Goal: Information Seeking & Learning: Learn about a topic

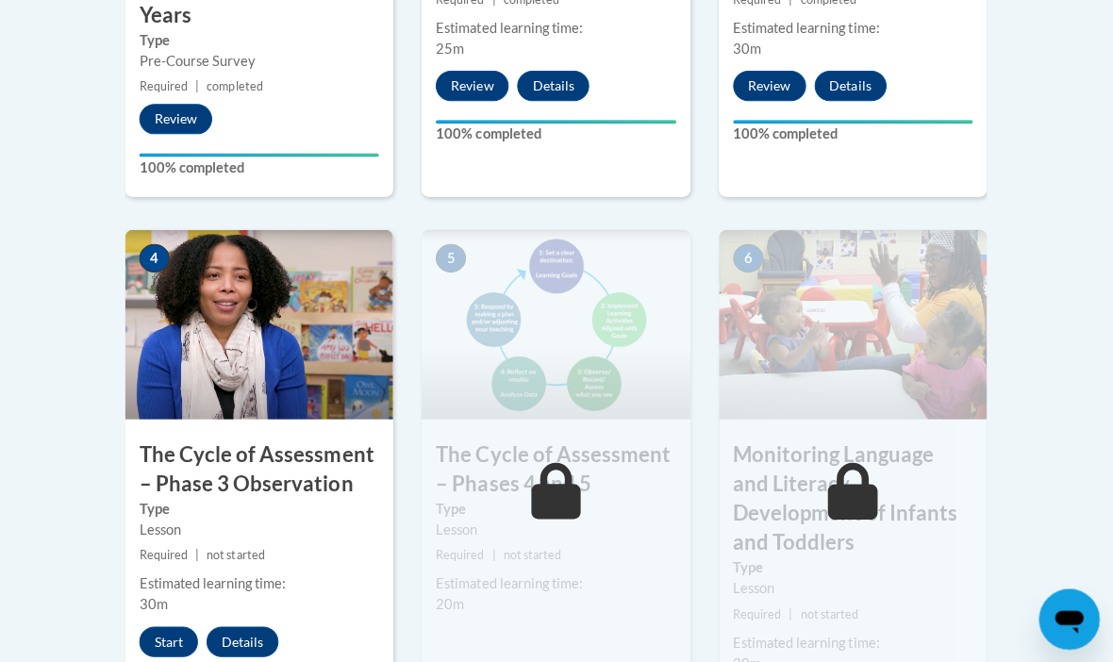
scroll to position [1052, 0]
click at [176, 640] on button "Start" at bounding box center [171, 640] width 58 height 30
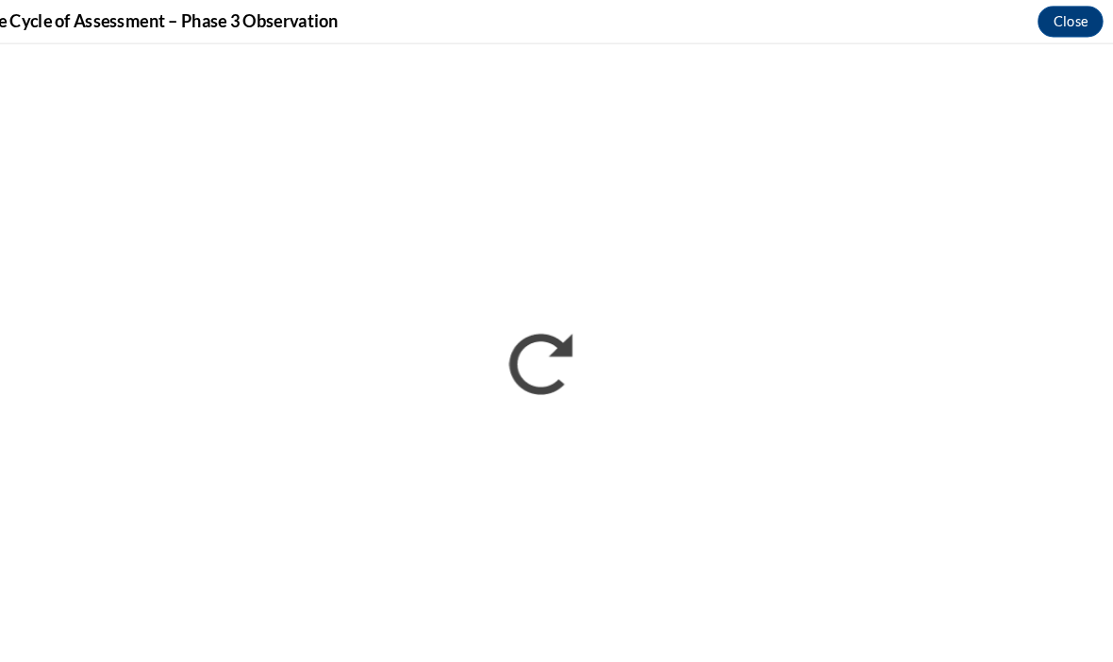
scroll to position [1357, 0]
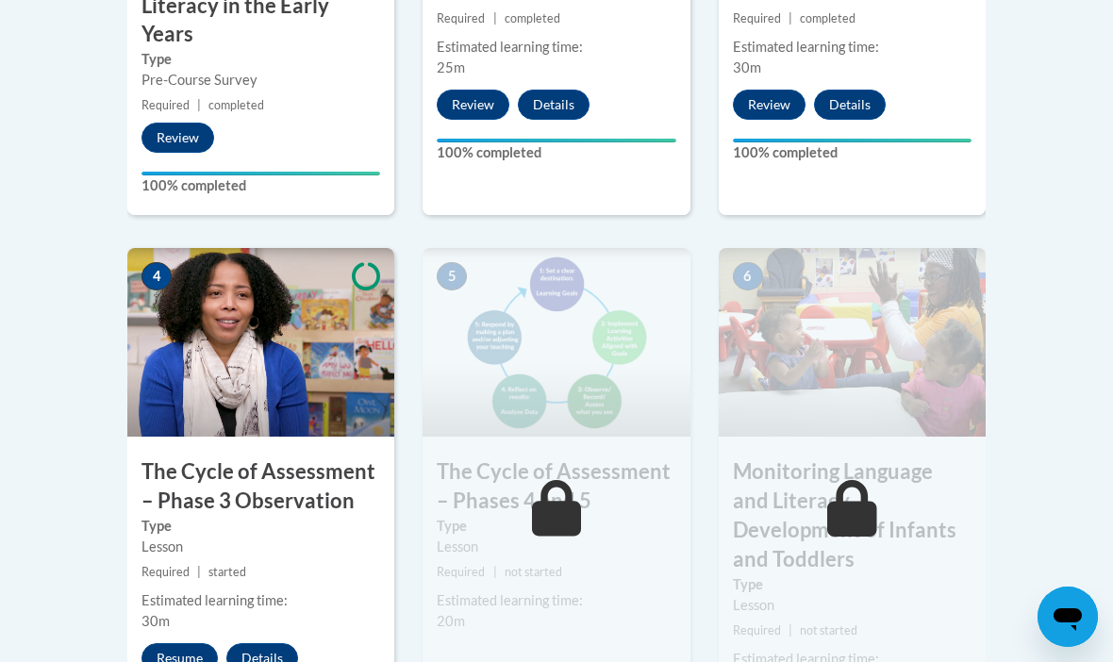
scroll to position [1037, 0]
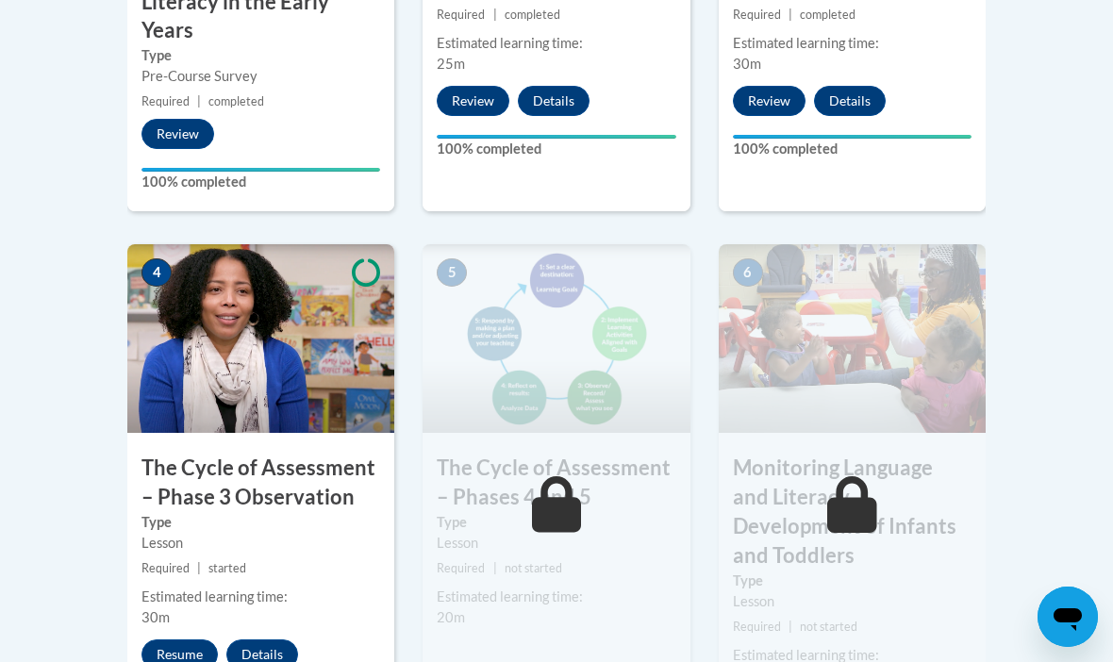
click at [179, 650] on button "Resume" at bounding box center [180, 655] width 76 height 30
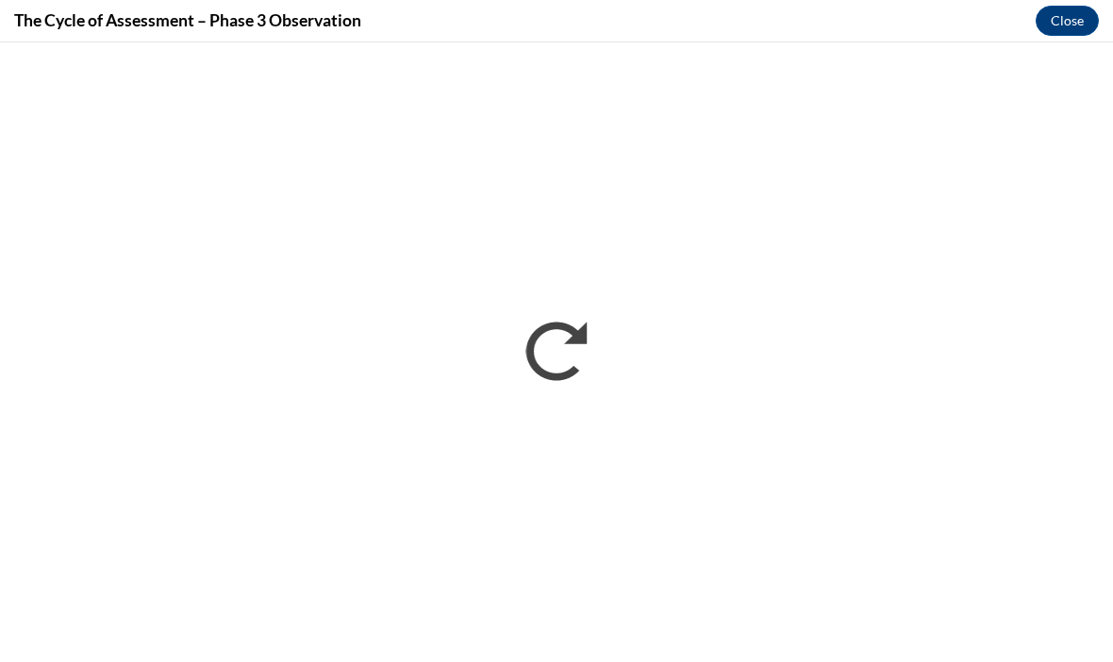
scroll to position [0, 0]
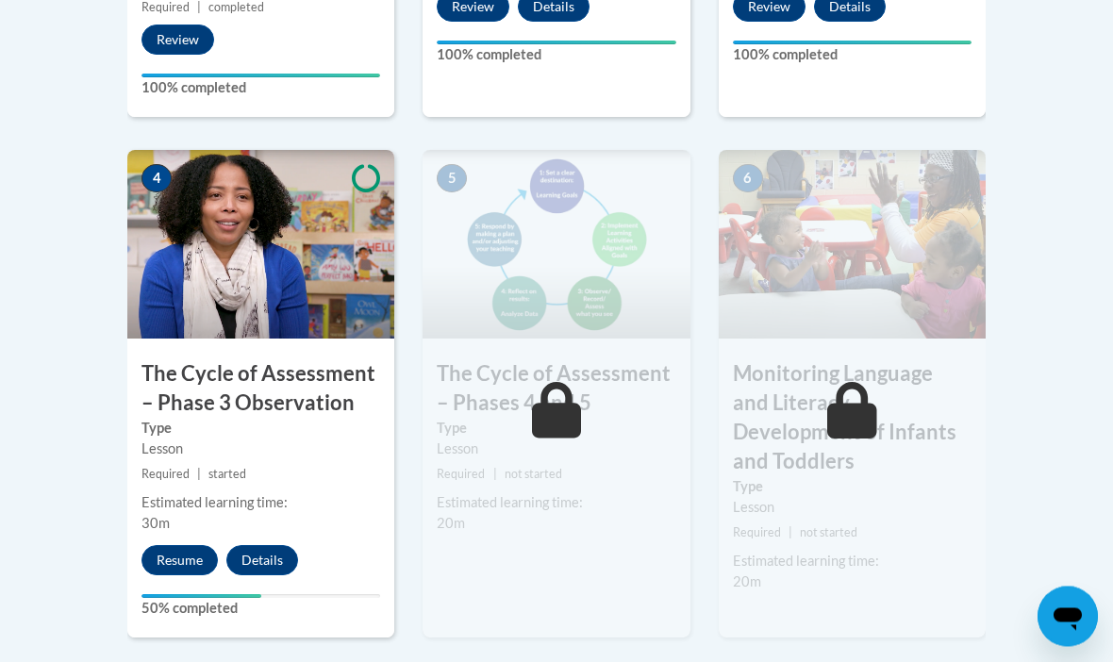
scroll to position [1148, 0]
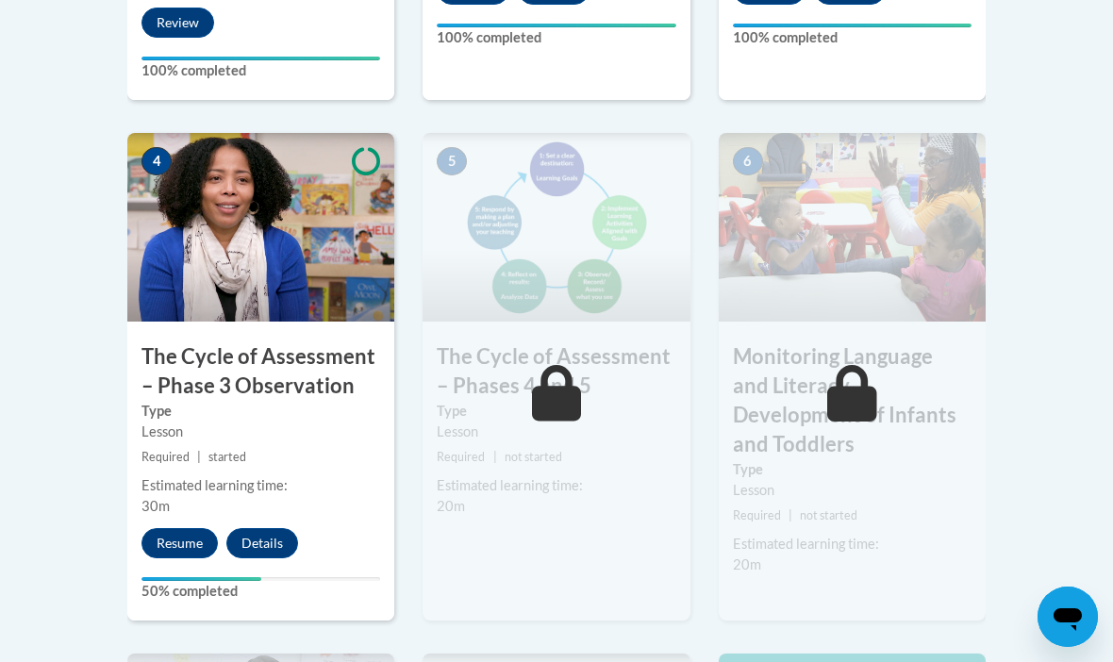
click at [182, 536] on button "Resume" at bounding box center [180, 543] width 76 height 30
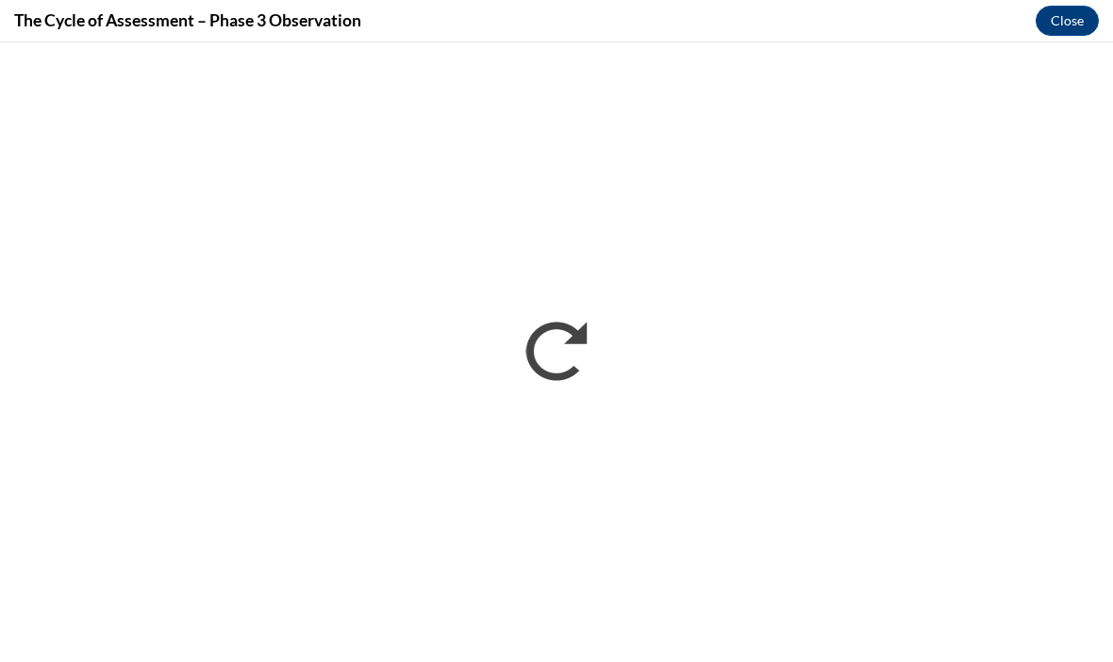
scroll to position [1213, 0]
click at [15, 3] on div "The Cycle of Assessment – Phase 3 Observation Close" at bounding box center [556, 21] width 1113 height 42
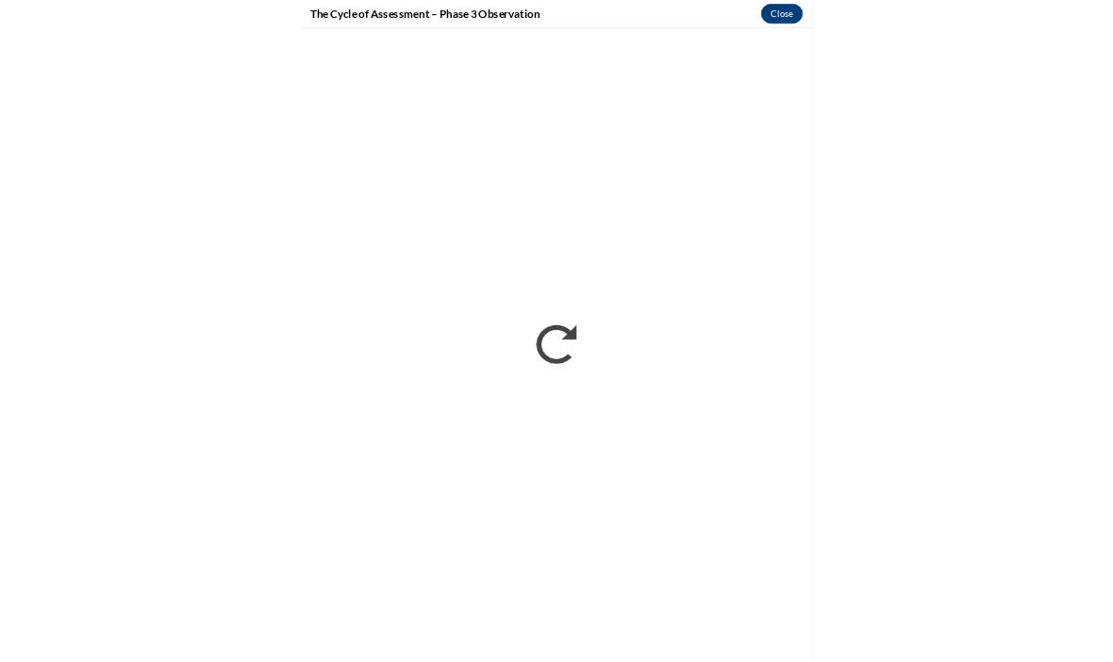
scroll to position [1214, 0]
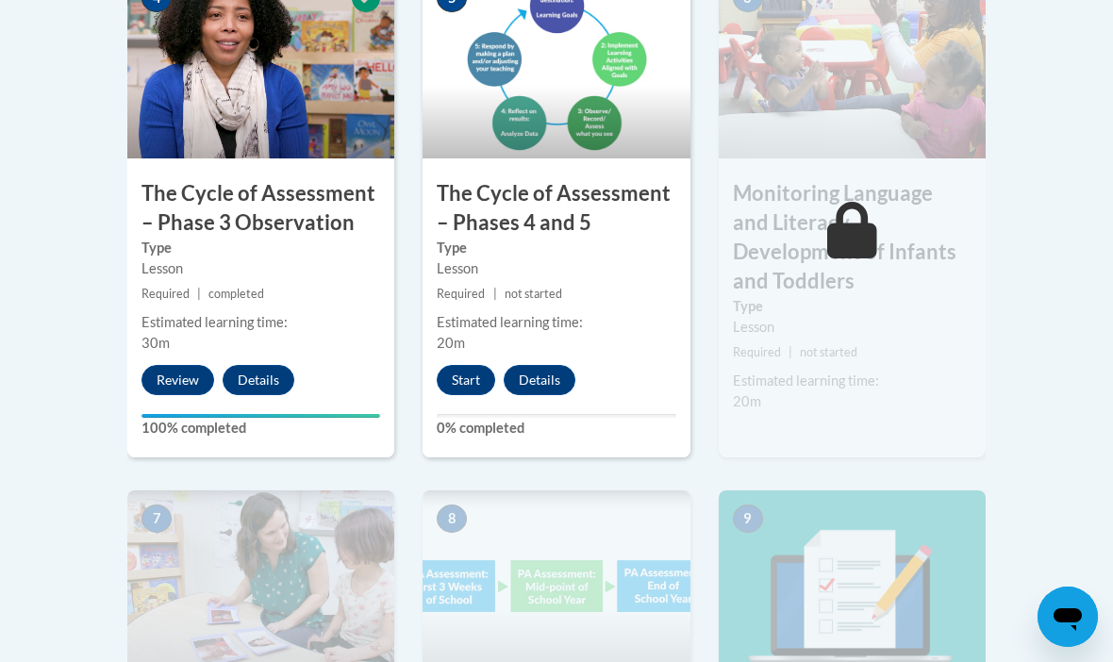
scroll to position [1317, 0]
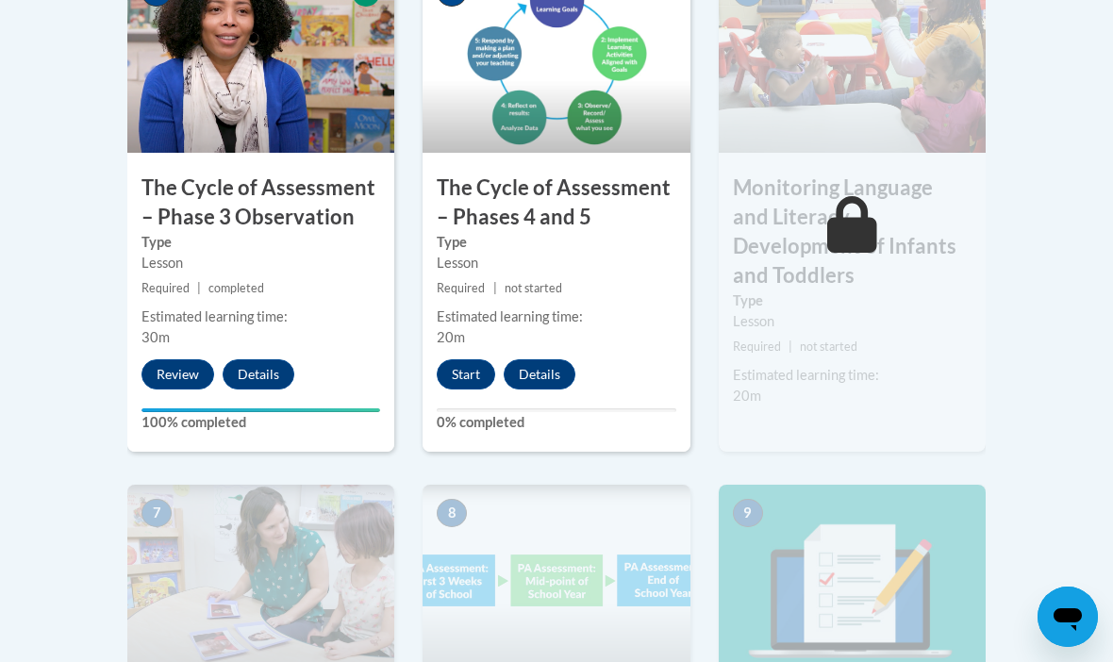
click at [467, 369] on button "Start" at bounding box center [466, 374] width 58 height 30
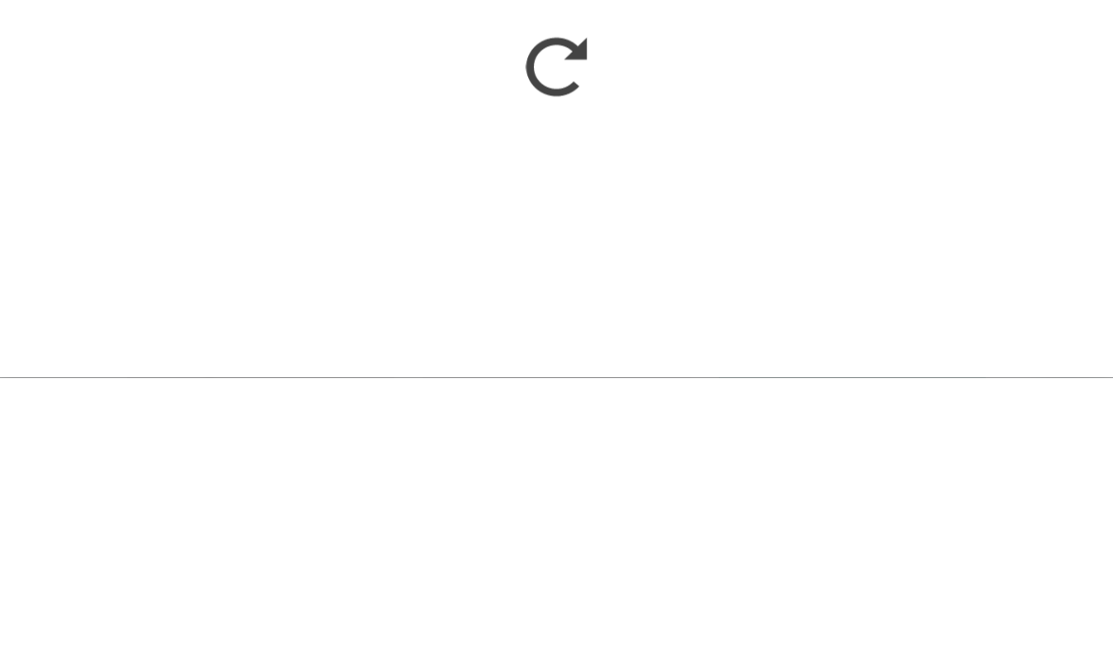
scroll to position [1601, 0]
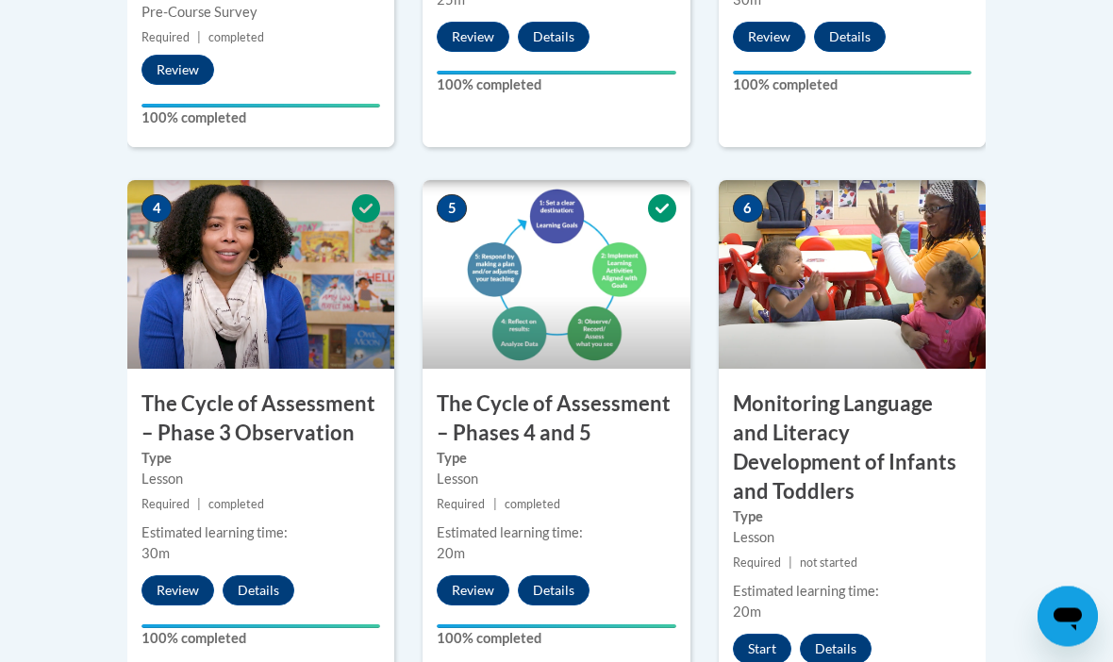
scroll to position [1102, 0]
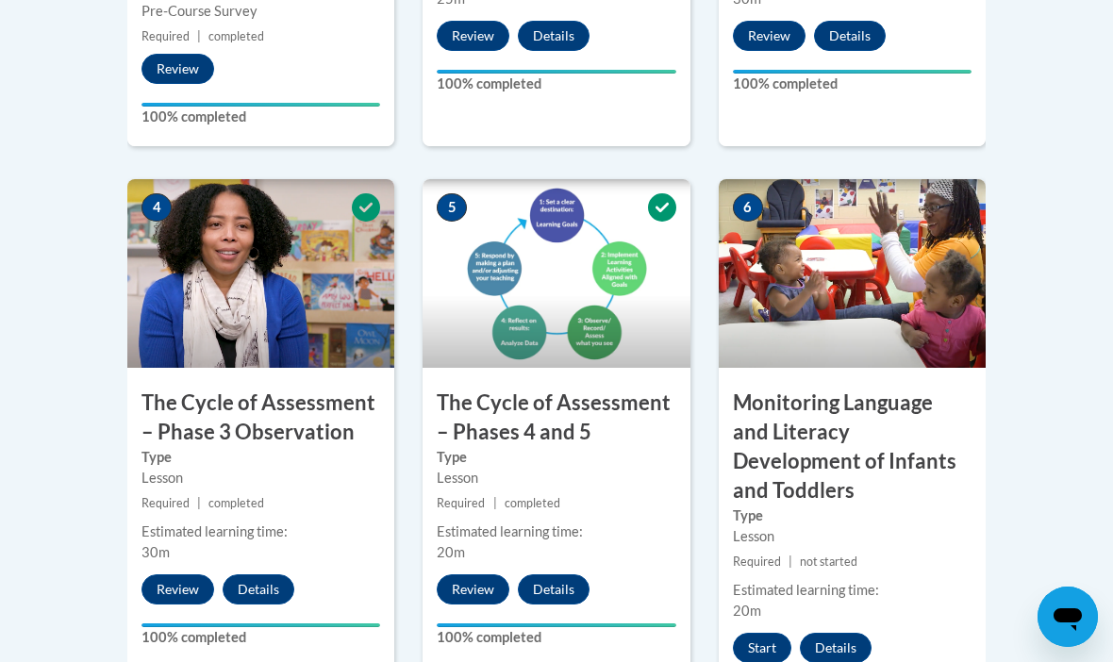
click at [773, 633] on button "Start" at bounding box center [762, 648] width 58 height 30
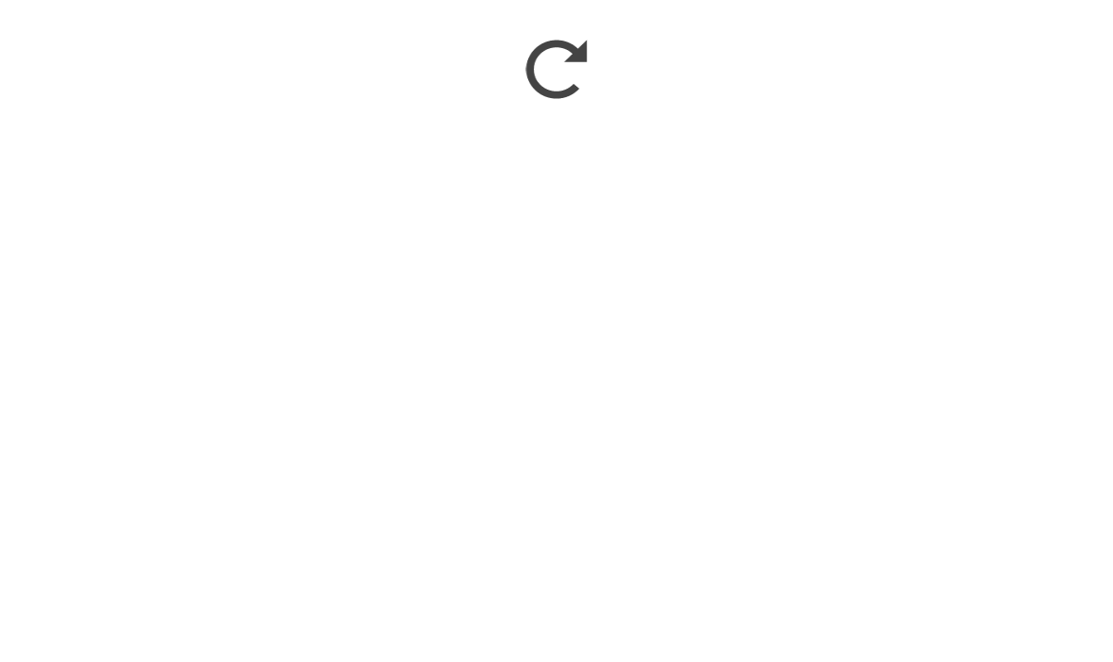
scroll to position [1384, 0]
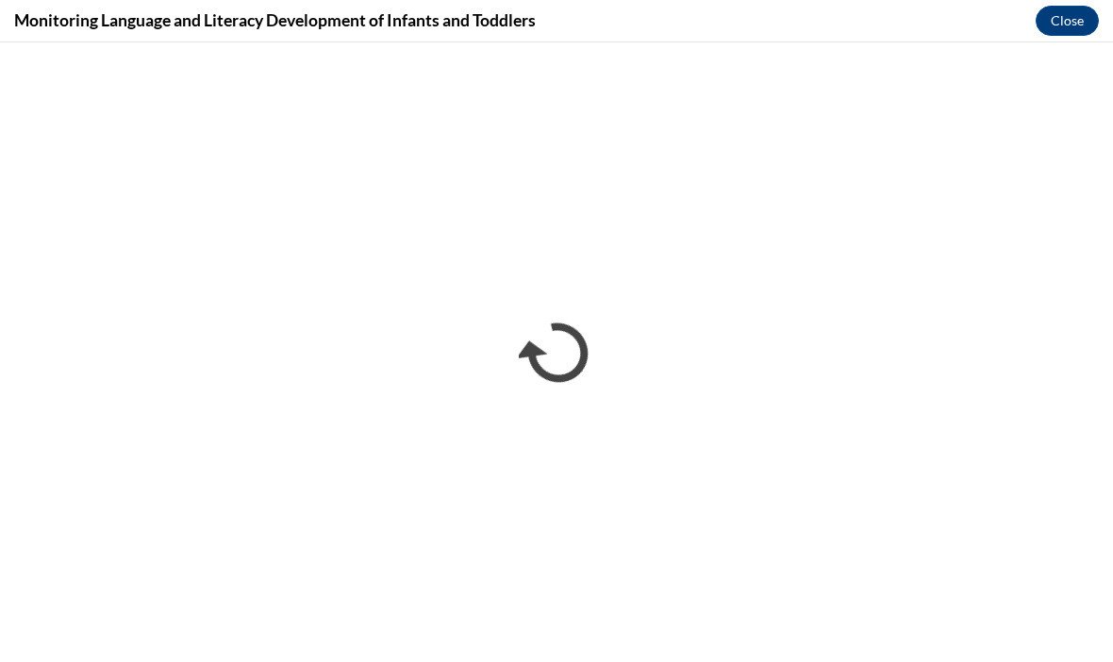
click at [1078, 12] on button "Close" at bounding box center [1067, 21] width 63 height 30
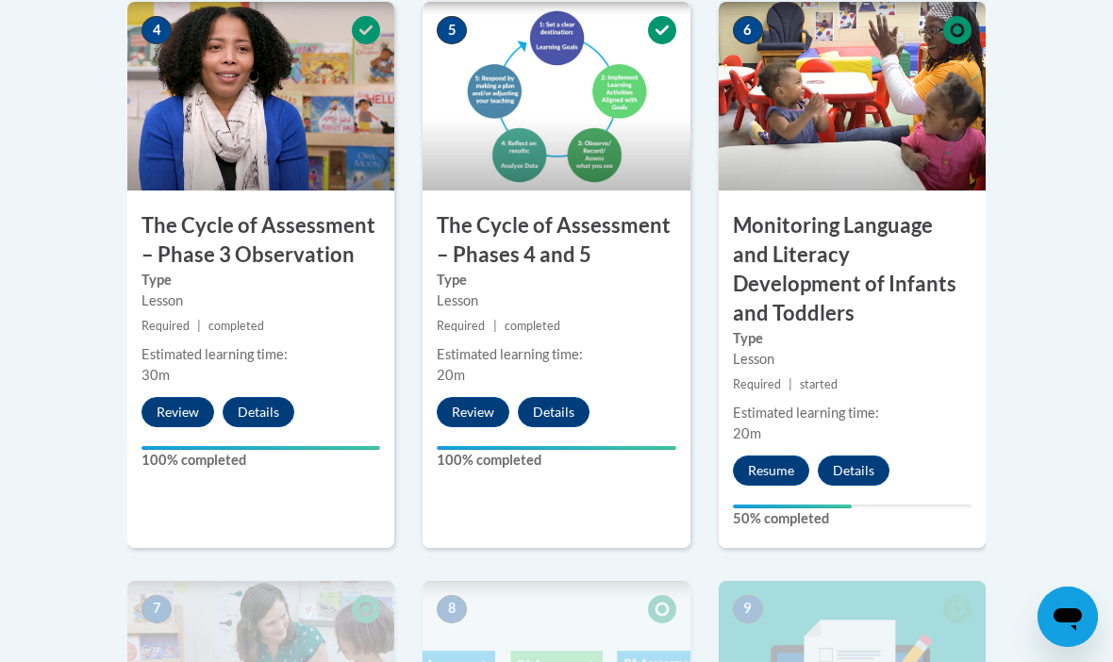
scroll to position [1286, 0]
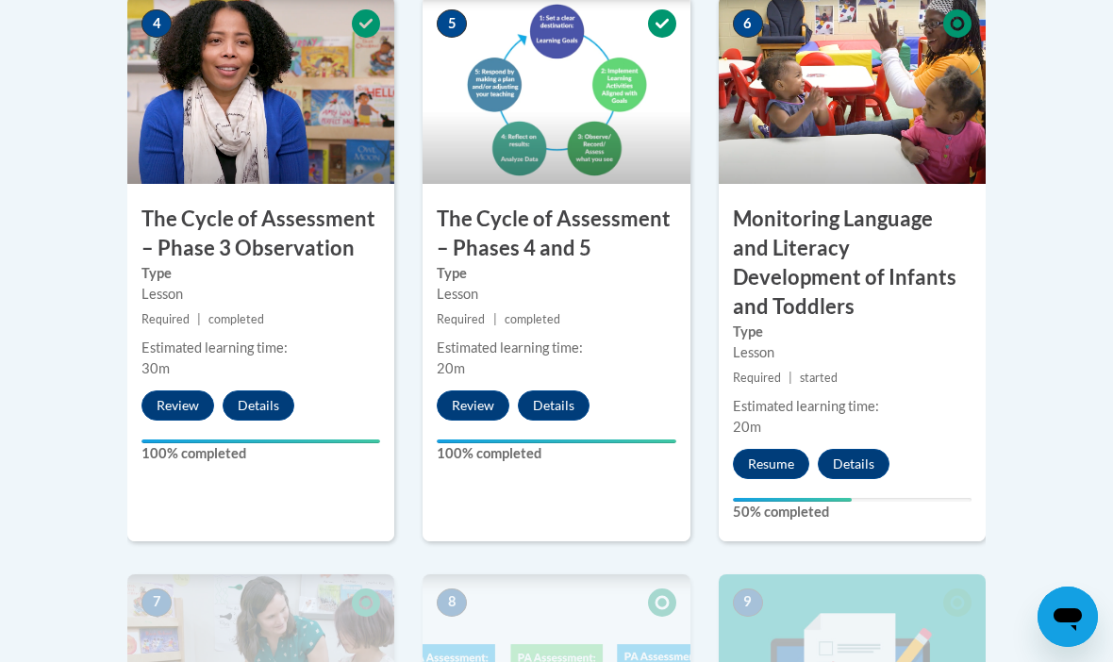
click at [767, 449] on button "Resume" at bounding box center [771, 464] width 76 height 30
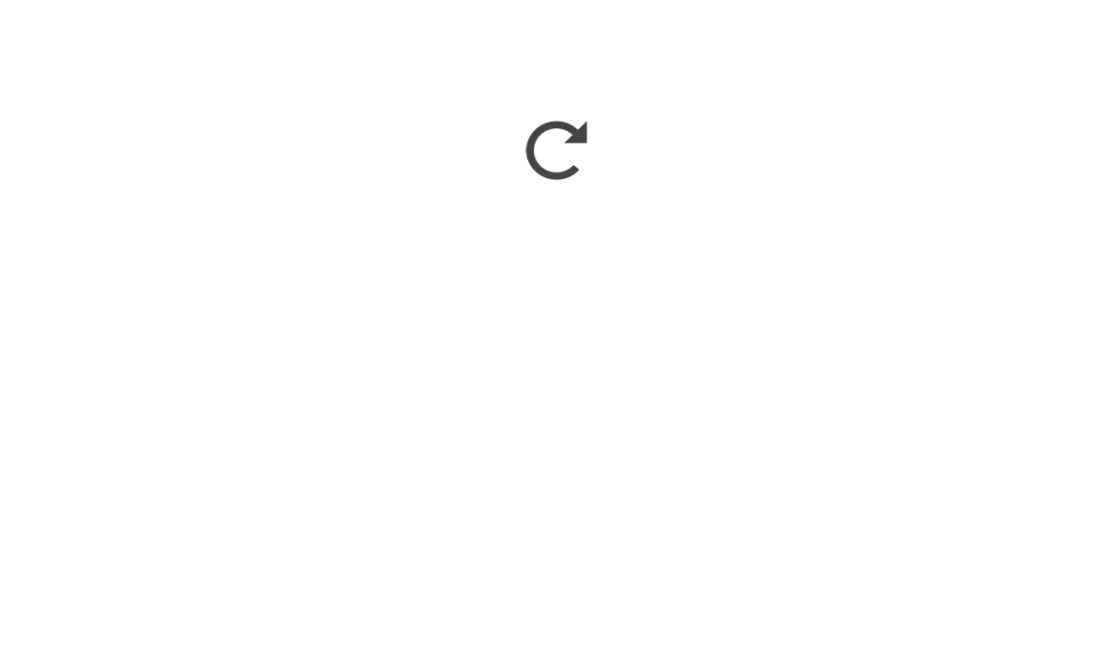
scroll to position [1487, 0]
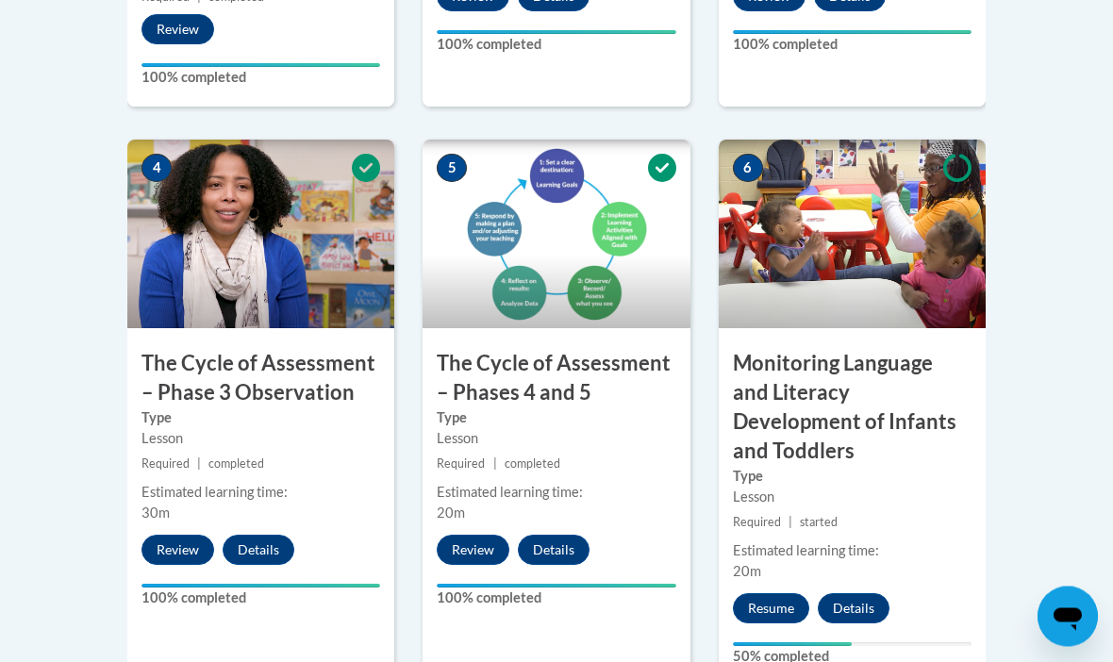
scroll to position [1141, 0]
click at [783, 593] on button "Resume" at bounding box center [771, 608] width 76 height 30
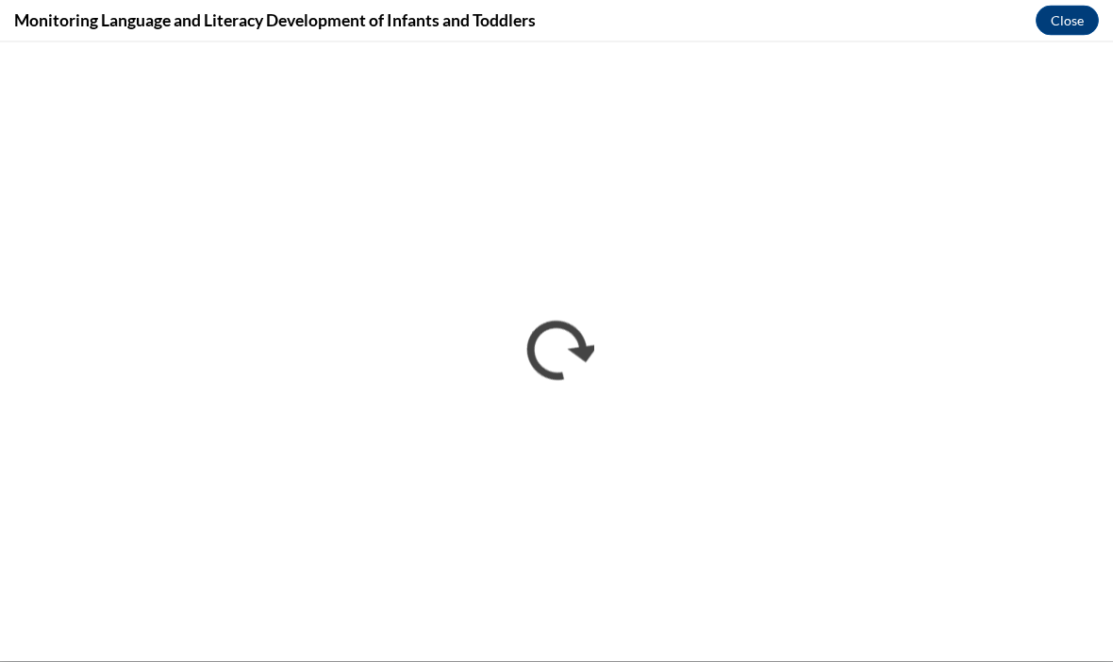
scroll to position [1412, 0]
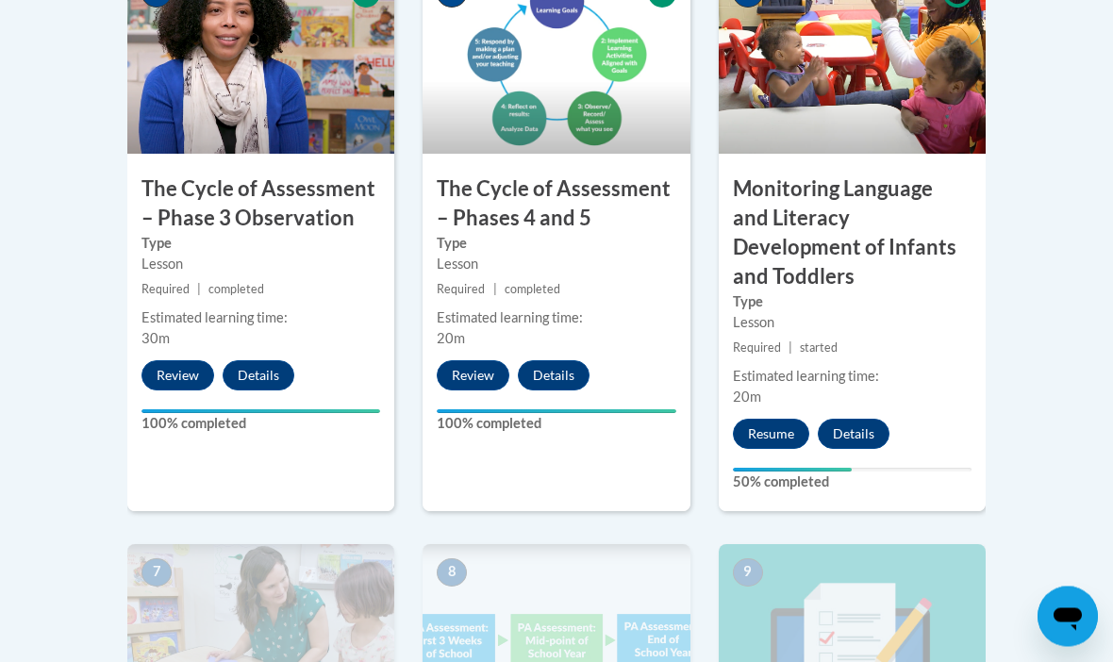
scroll to position [1322, 0]
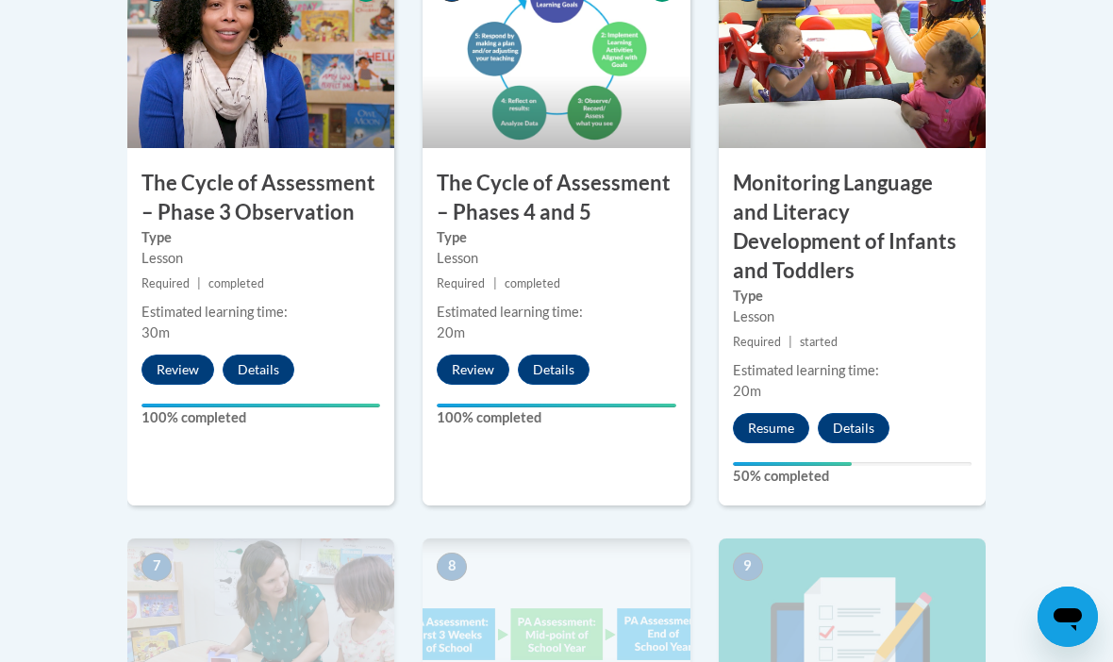
click at [758, 413] on button "Resume" at bounding box center [771, 428] width 76 height 30
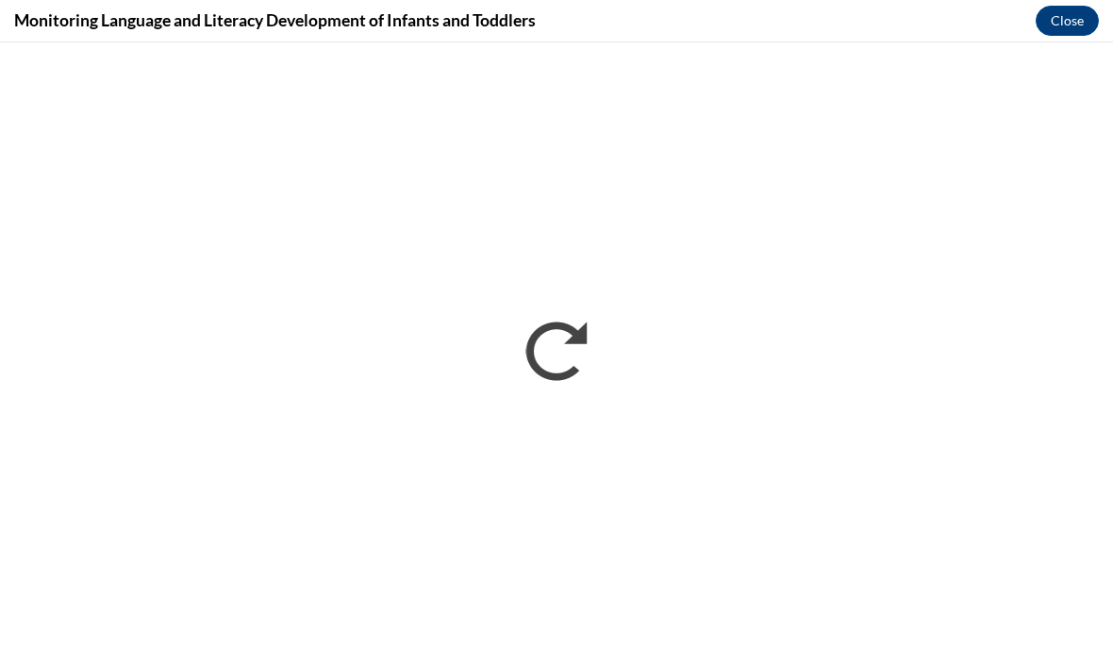
scroll to position [0, 0]
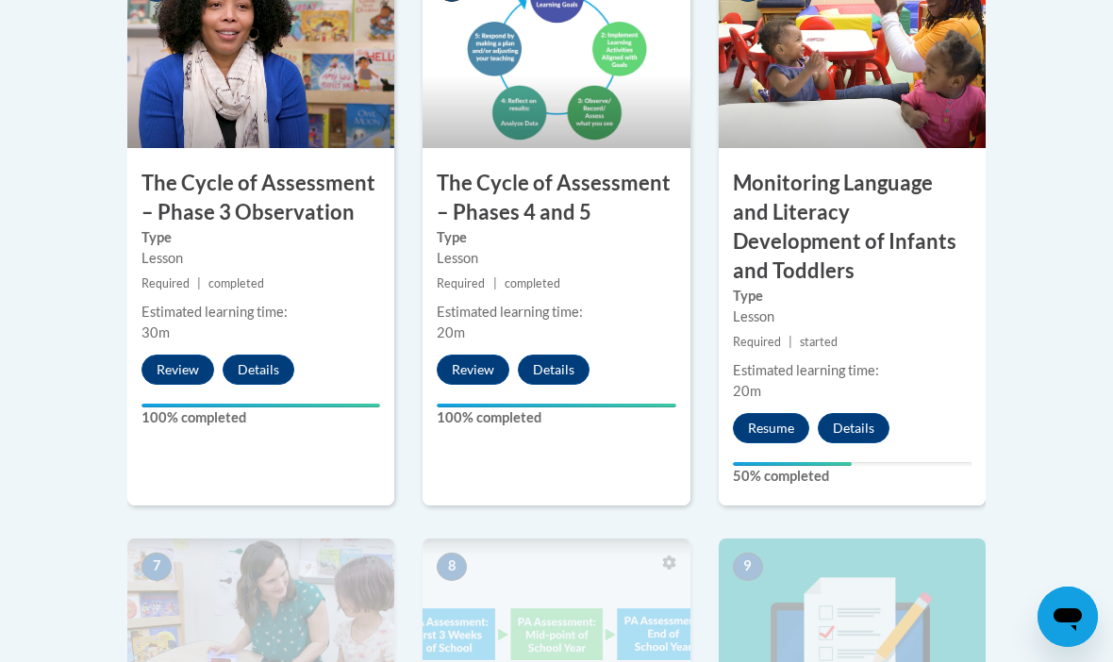
click at [769, 413] on button "Resume" at bounding box center [771, 428] width 76 height 30
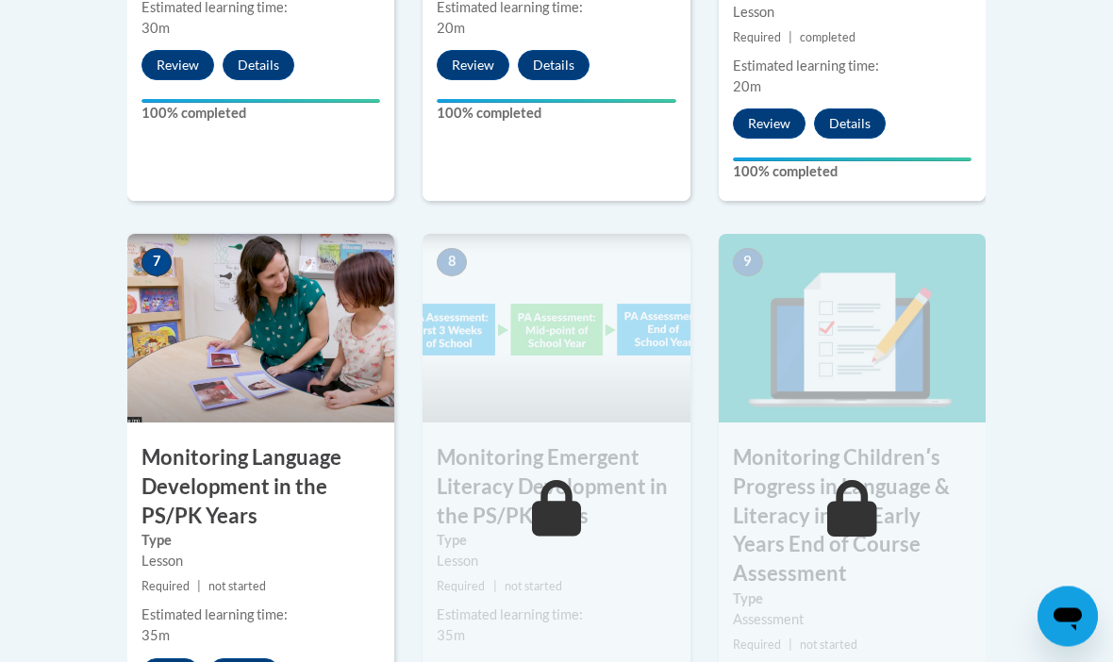
scroll to position [1626, 0]
click at [171, 658] on button "Start" at bounding box center [171, 673] width 58 height 30
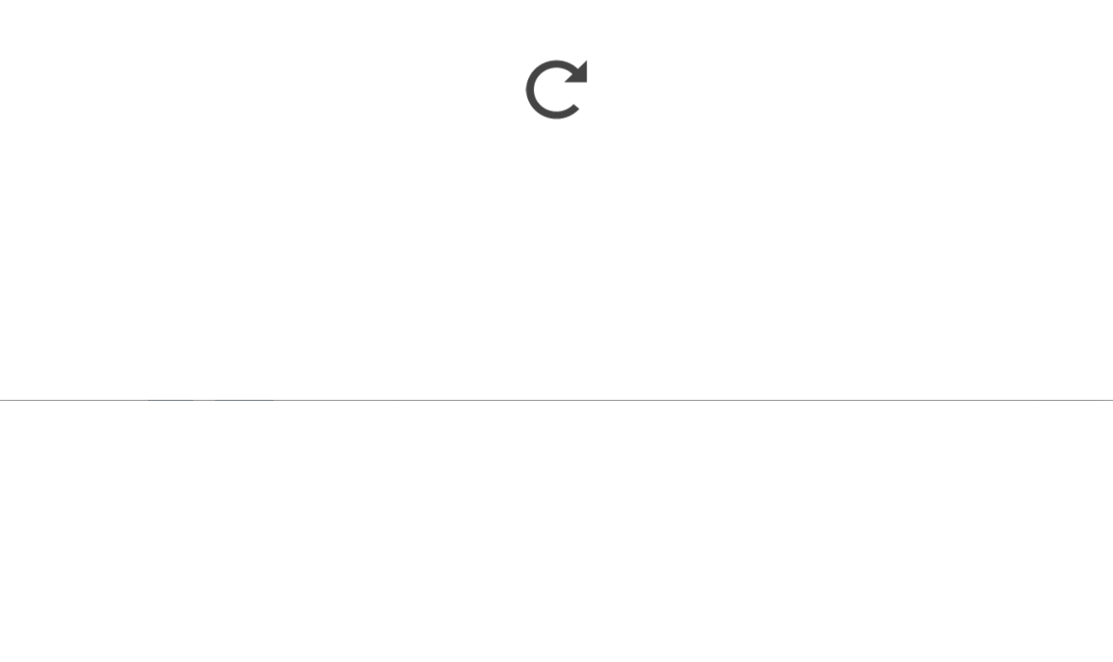
scroll to position [1888, 0]
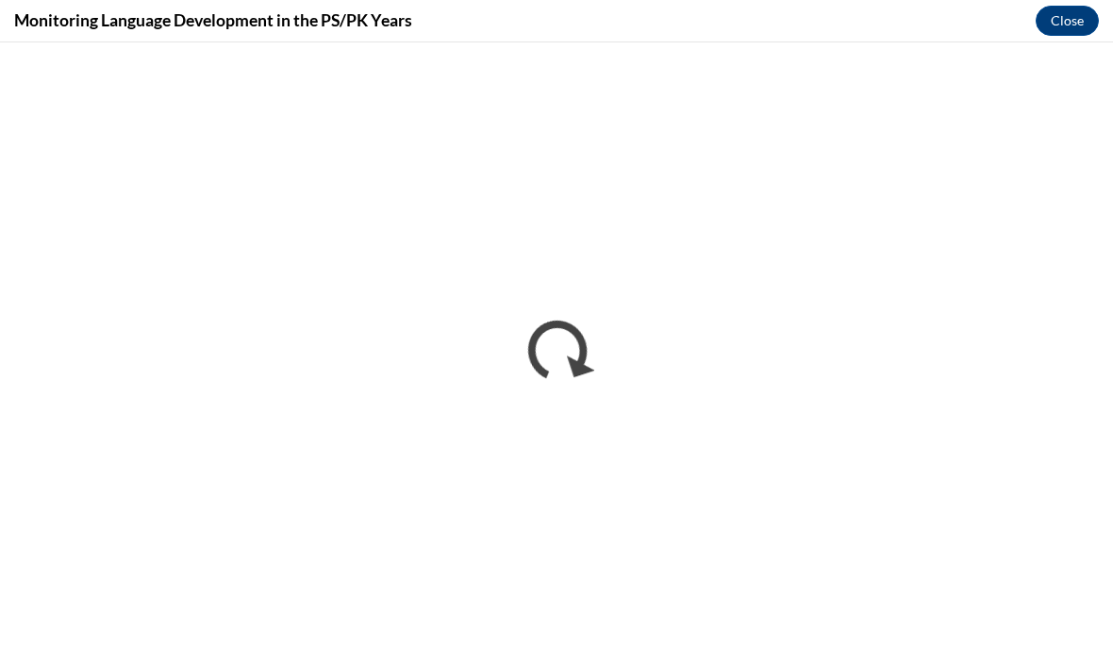
click at [1082, 25] on button "Close" at bounding box center [1067, 21] width 63 height 30
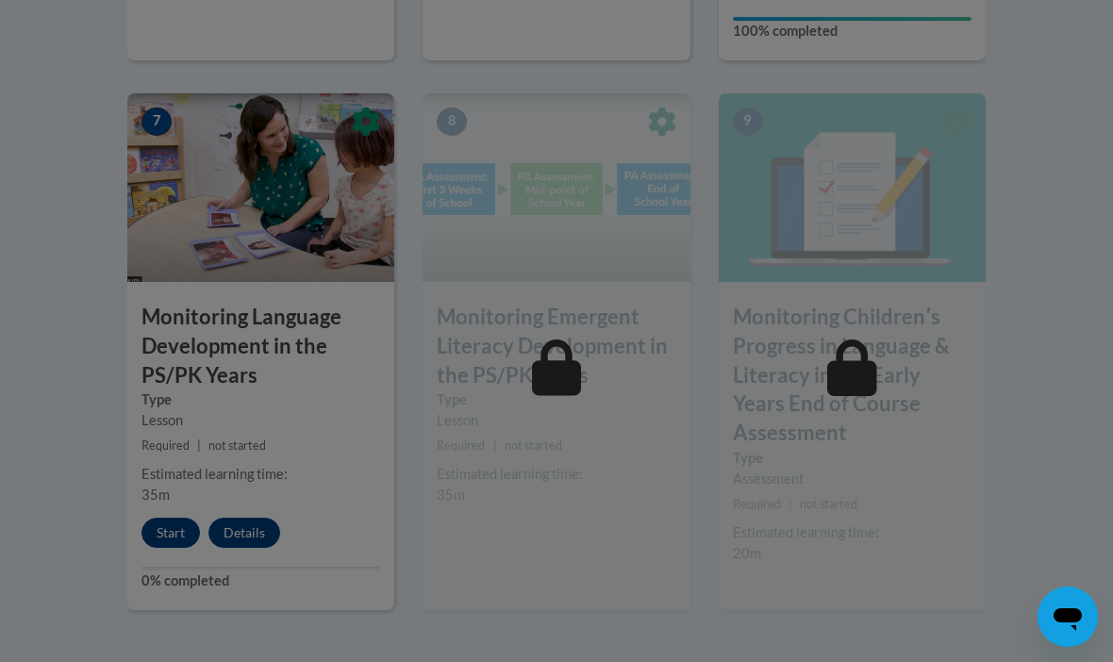
scroll to position [1765, 0]
click at [168, 499] on div at bounding box center [556, 331] width 1113 height 662
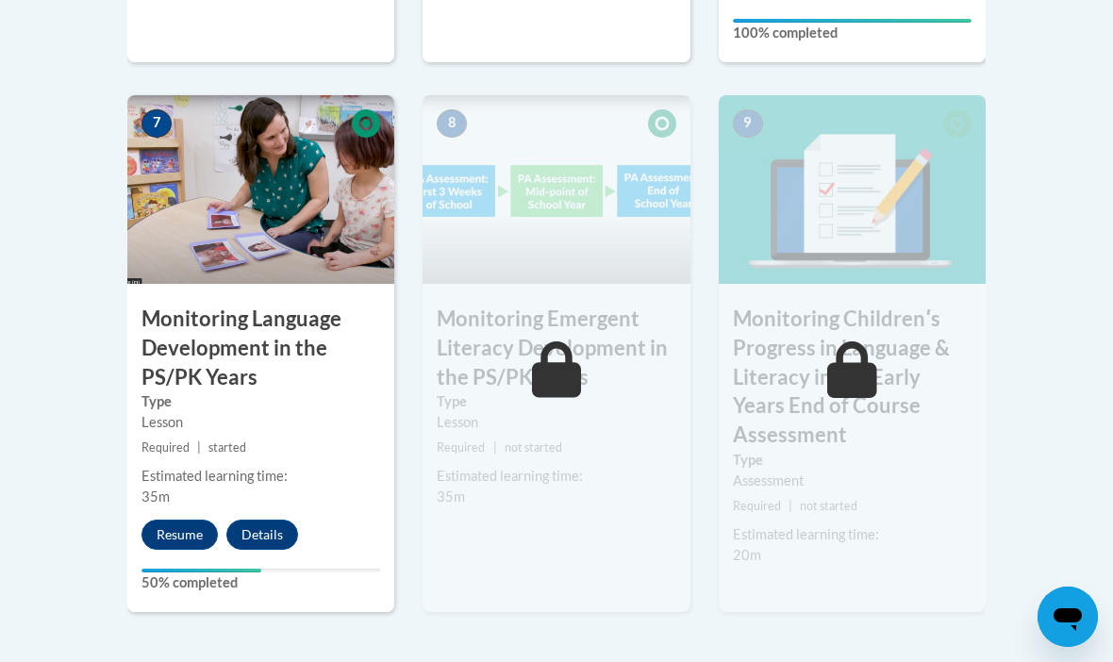
click at [223, 564] on div "7 Monitoring Language Development in the PS/PK Years Type Lesson Required | sta…" at bounding box center [260, 353] width 267 height 517
click at [174, 520] on button "Resume" at bounding box center [180, 535] width 76 height 30
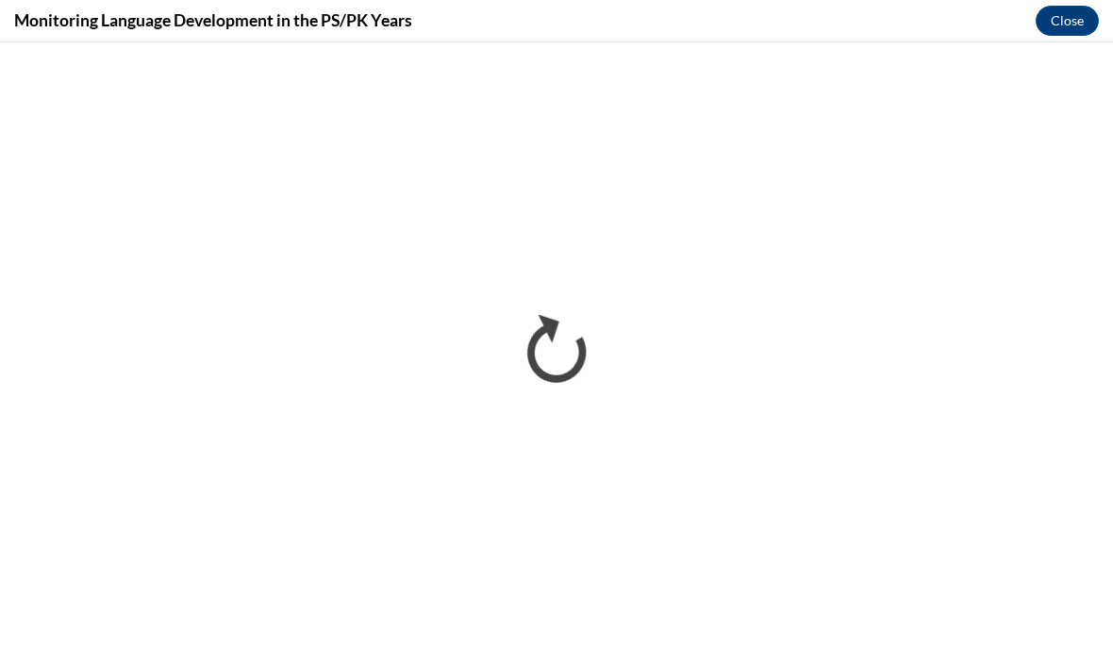
scroll to position [1803, 0]
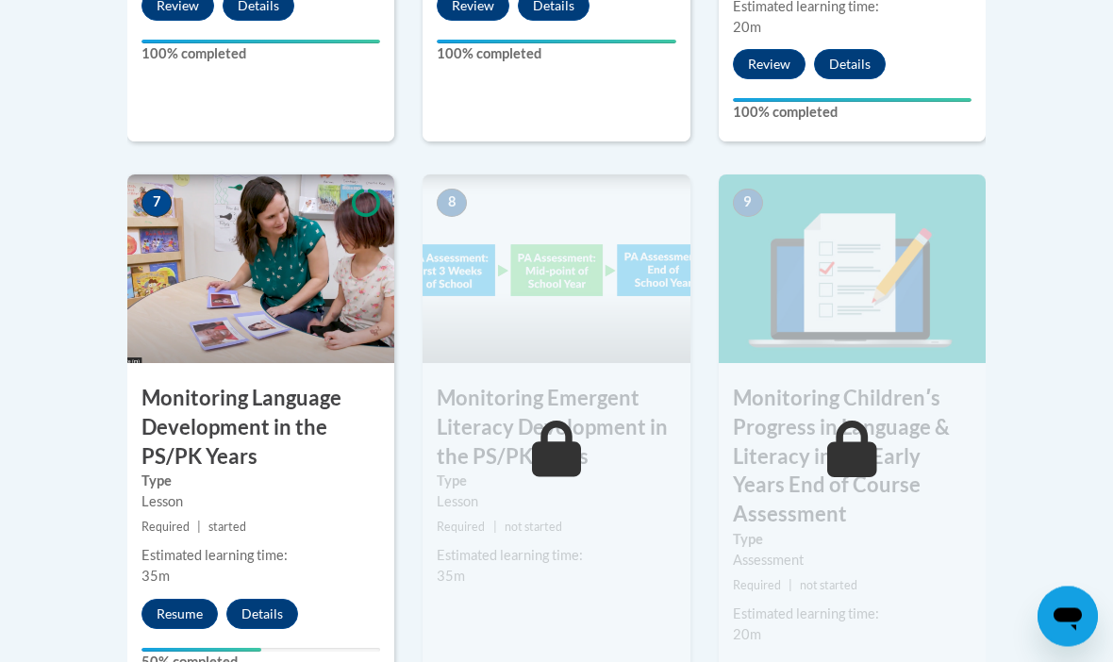
scroll to position [1686, 0]
click at [166, 599] on button "Resume" at bounding box center [180, 614] width 76 height 30
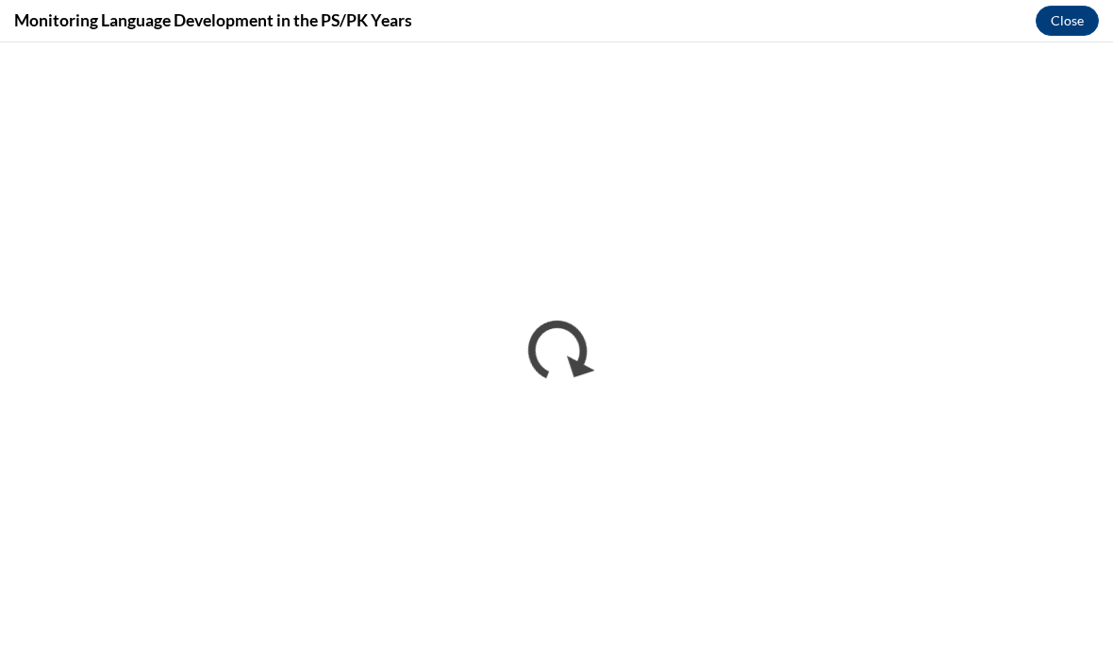
scroll to position [0, 0]
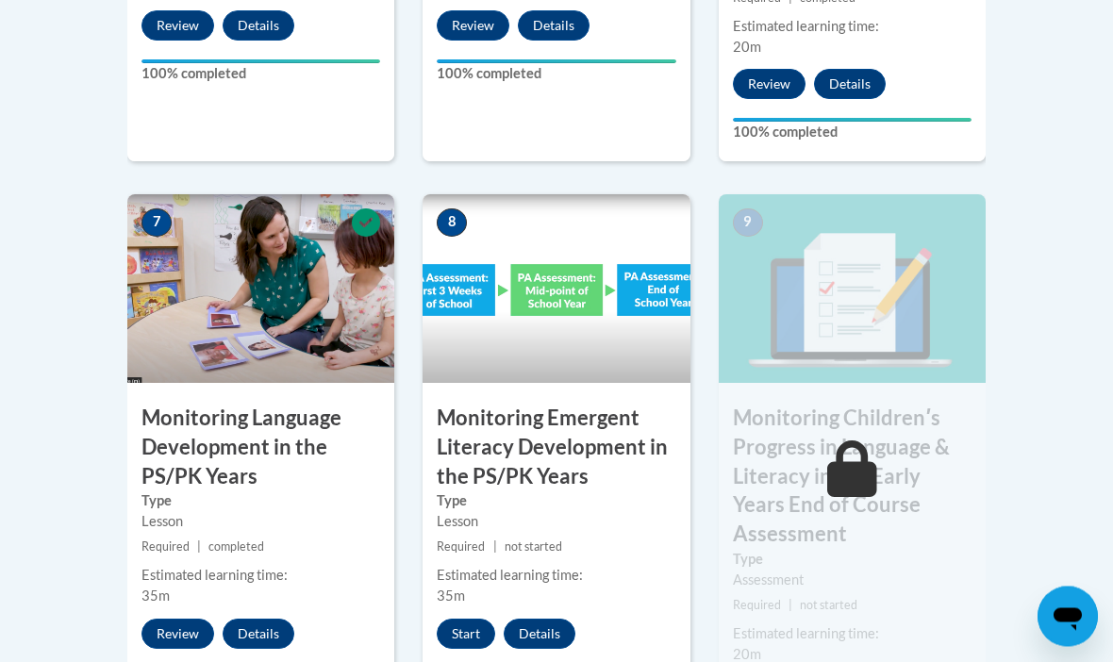
scroll to position [1666, 0]
click at [454, 619] on button "Start" at bounding box center [466, 634] width 58 height 30
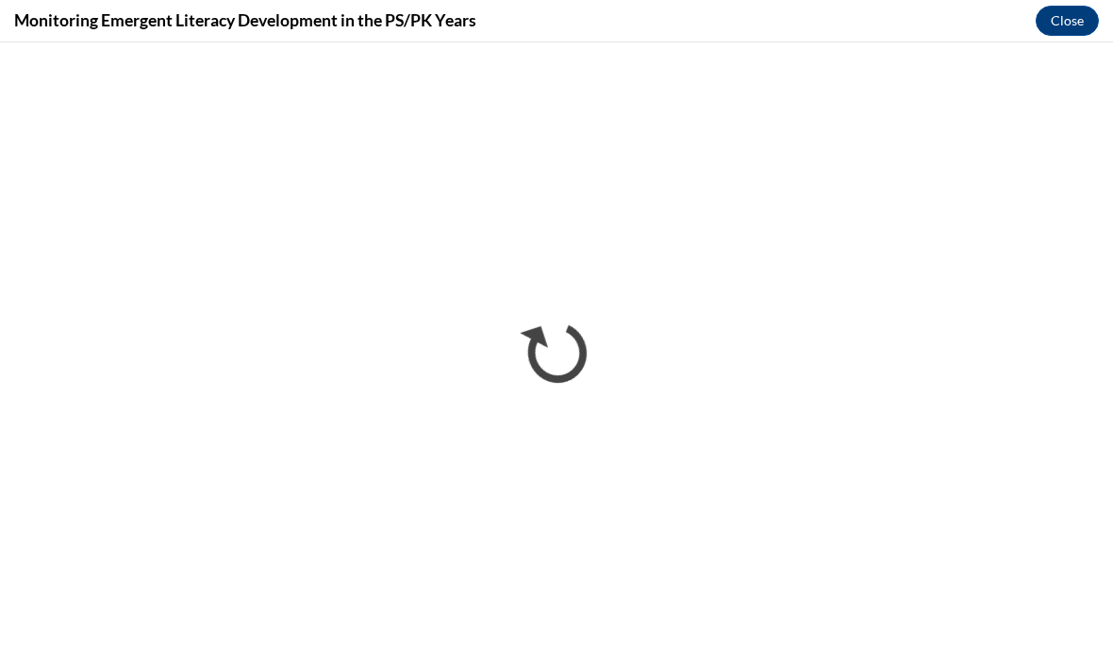
scroll to position [0, 0]
click at [631, 22] on div "Monitoring Emergent Literacy Development in the PS/PK Years Close" at bounding box center [556, 21] width 1113 height 42
